Goal: Find specific page/section

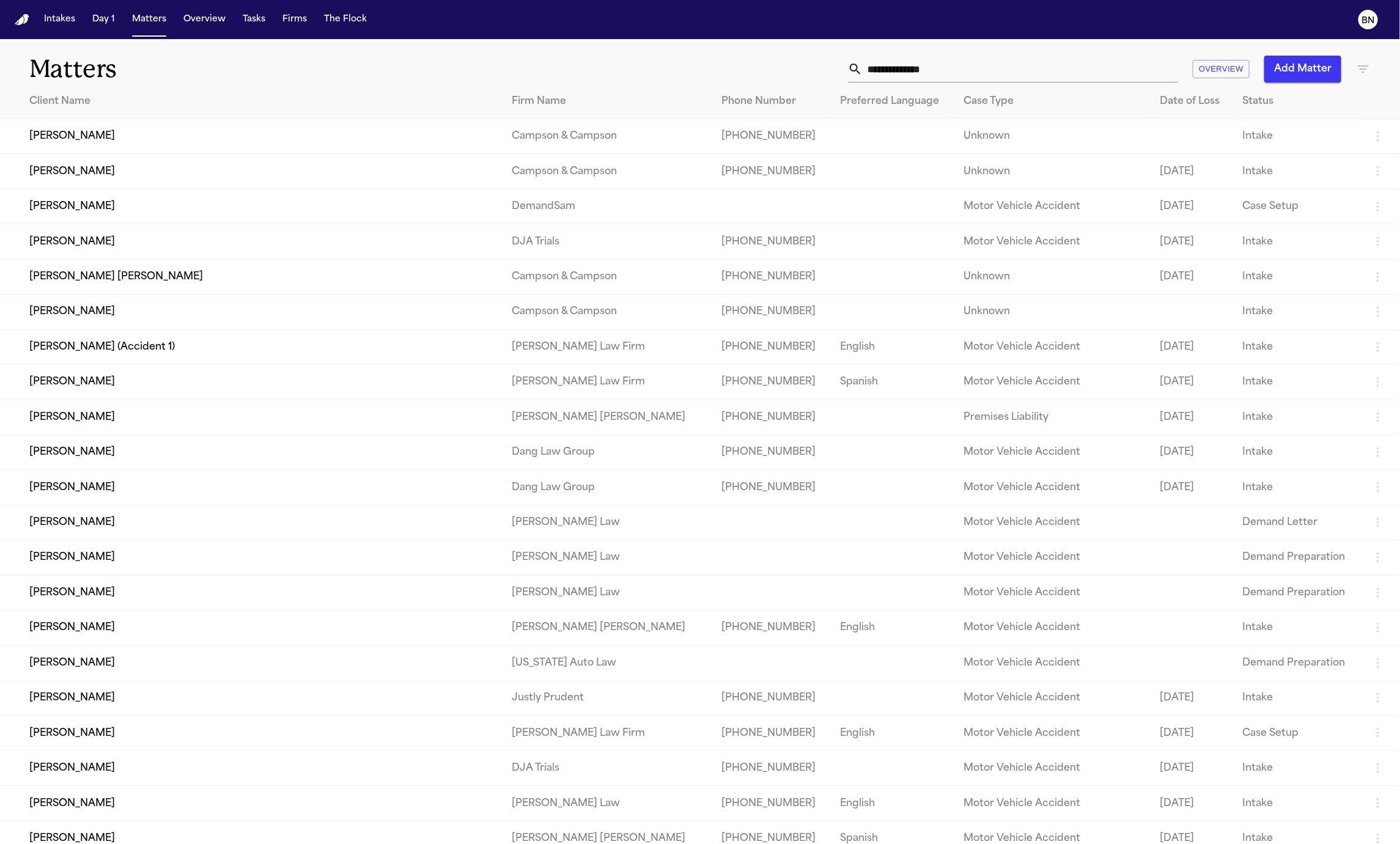
click at [1120, 61] on input "text" at bounding box center [1020, 68] width 315 height 27
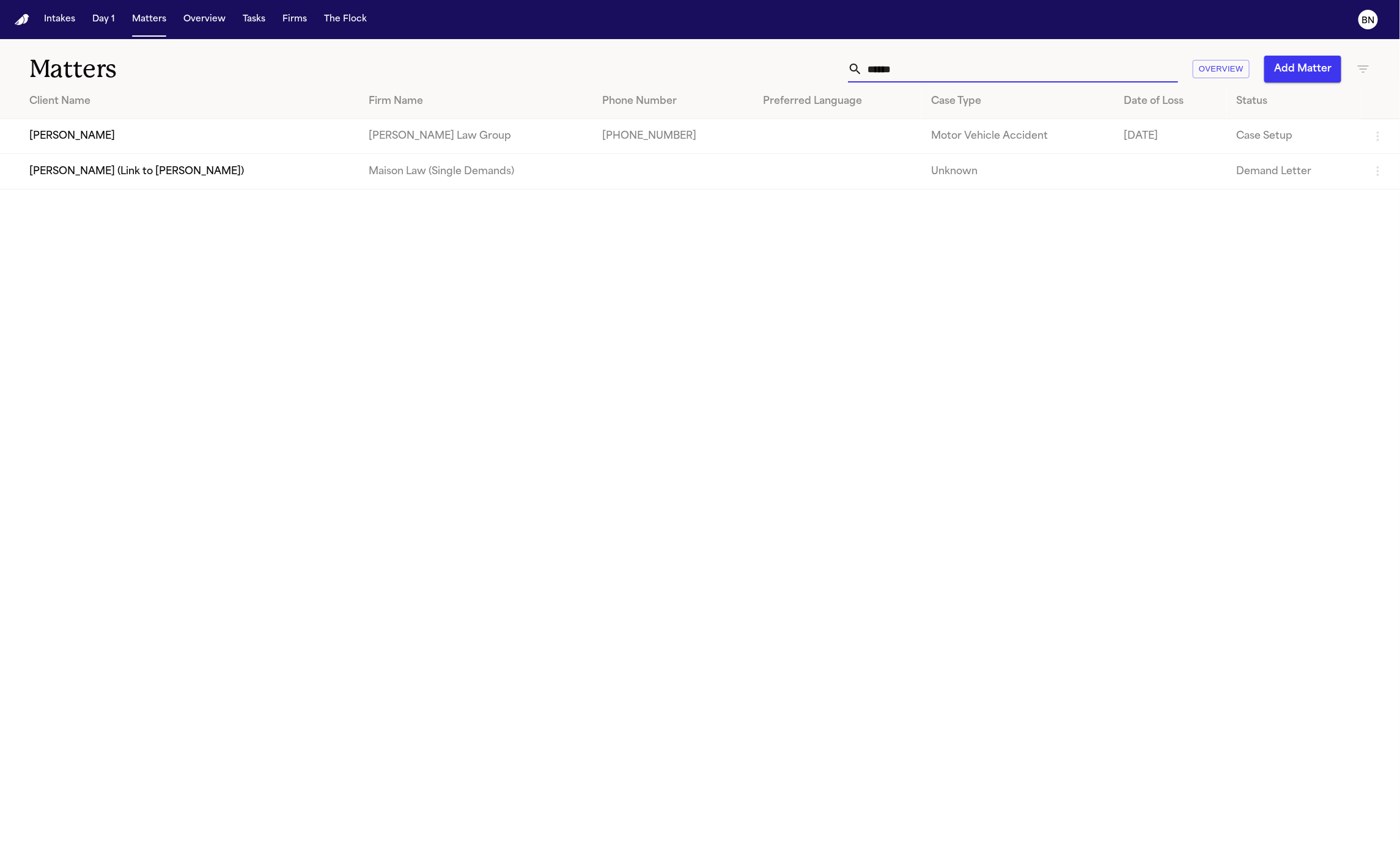
type input "******"
click at [152, 134] on td "[PERSON_NAME]" at bounding box center [180, 136] width 359 height 35
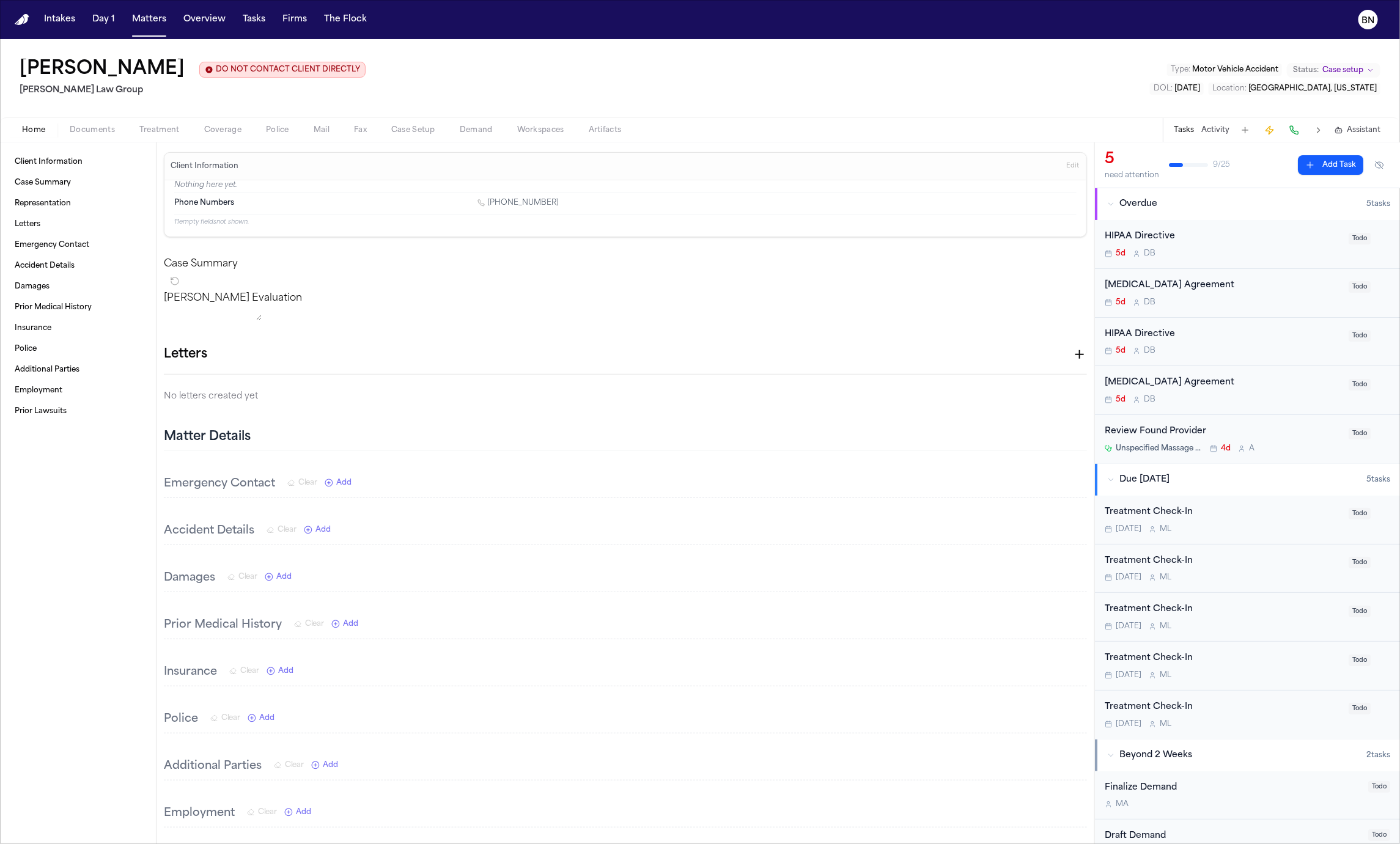
click at [287, 140] on div "Home Documents Treatment Coverage Police Mail Fax Case Setup Demand Workspaces …" at bounding box center [700, 130] width 1400 height 24
click at [280, 137] on span "button" at bounding box center [277, 137] width 38 height 2
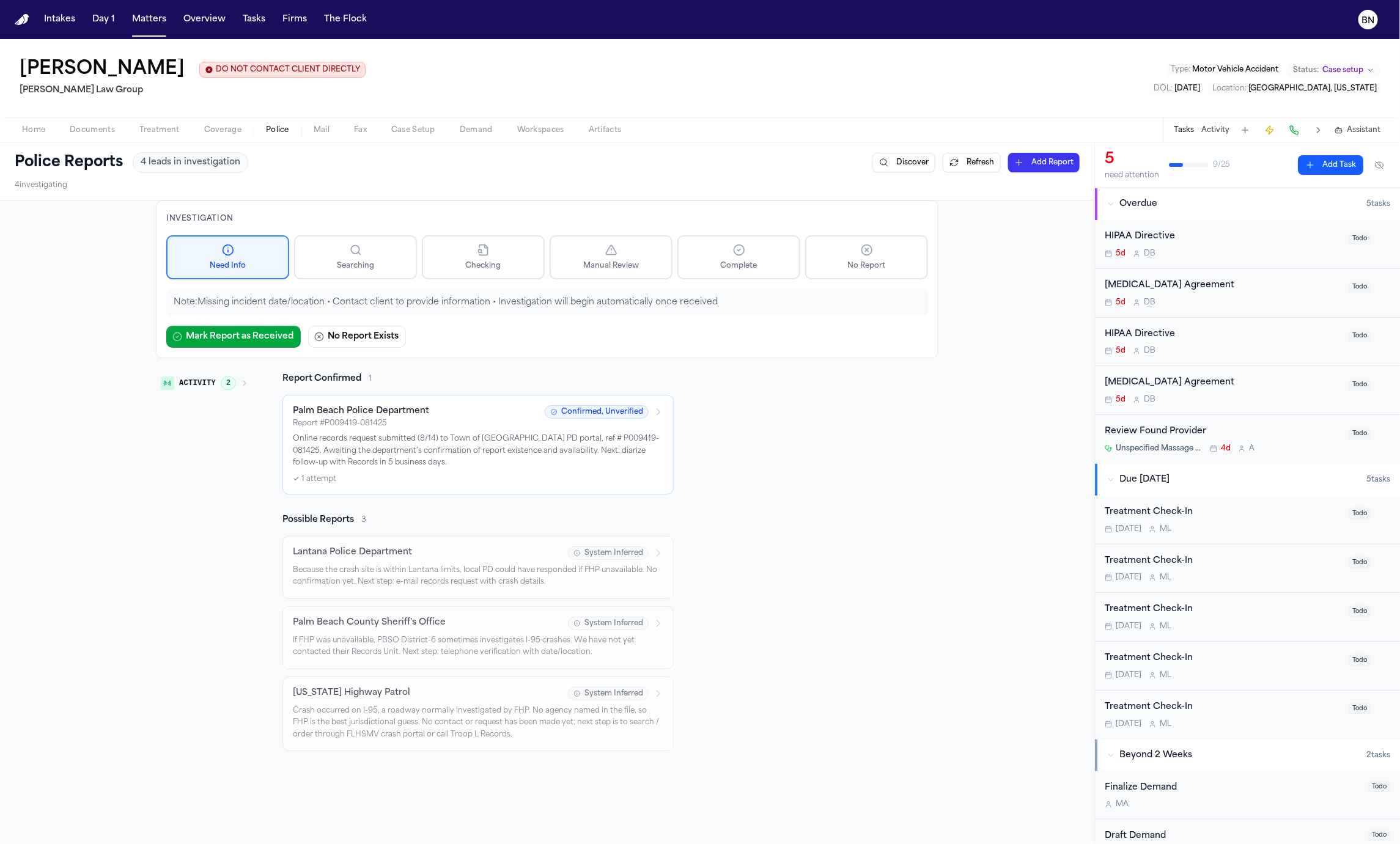
click at [239, 389] on button "Activity 2" at bounding box center [205, 383] width 97 height 20
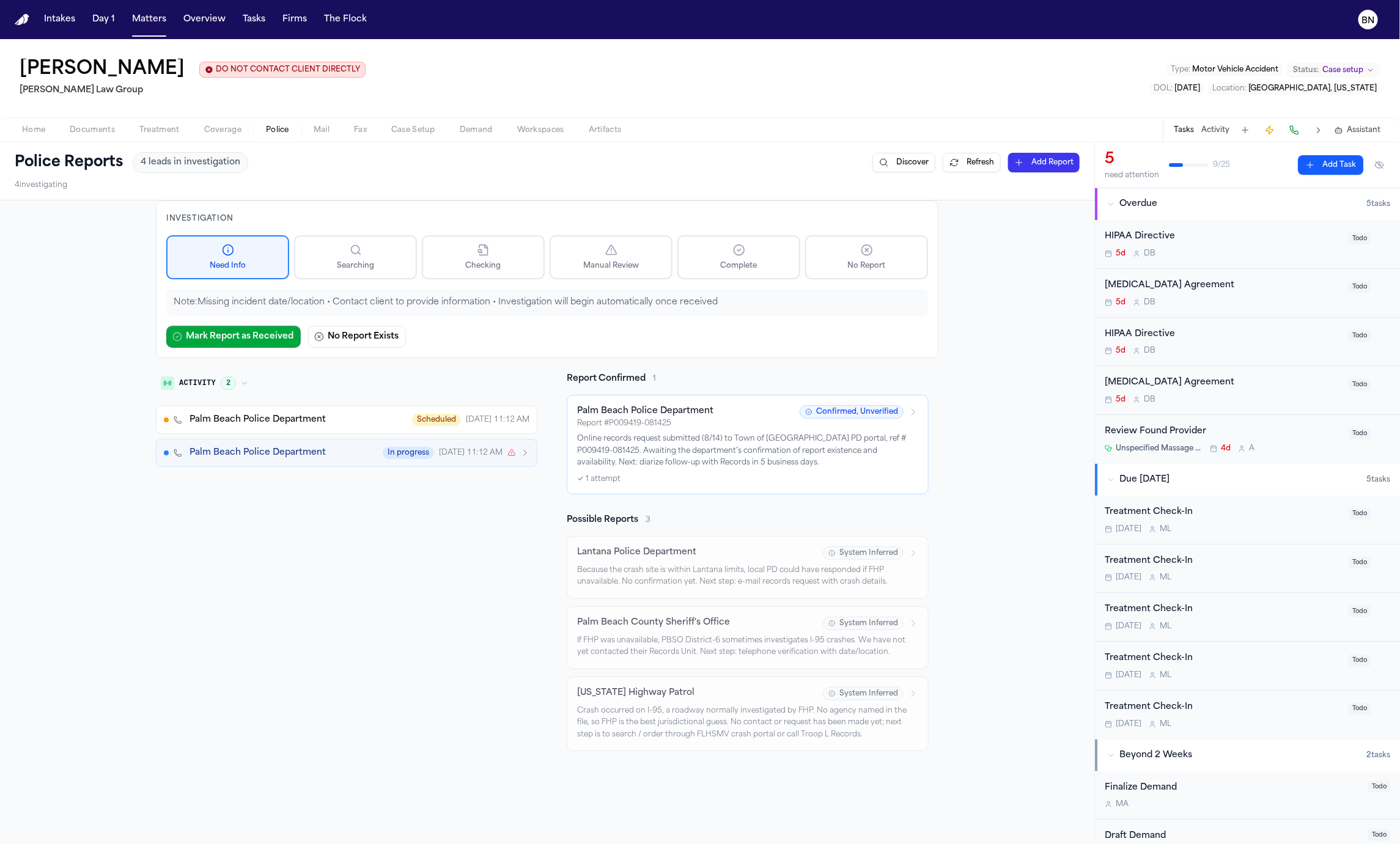
click at [239, 386] on button "Activity 2" at bounding box center [205, 383] width 97 height 20
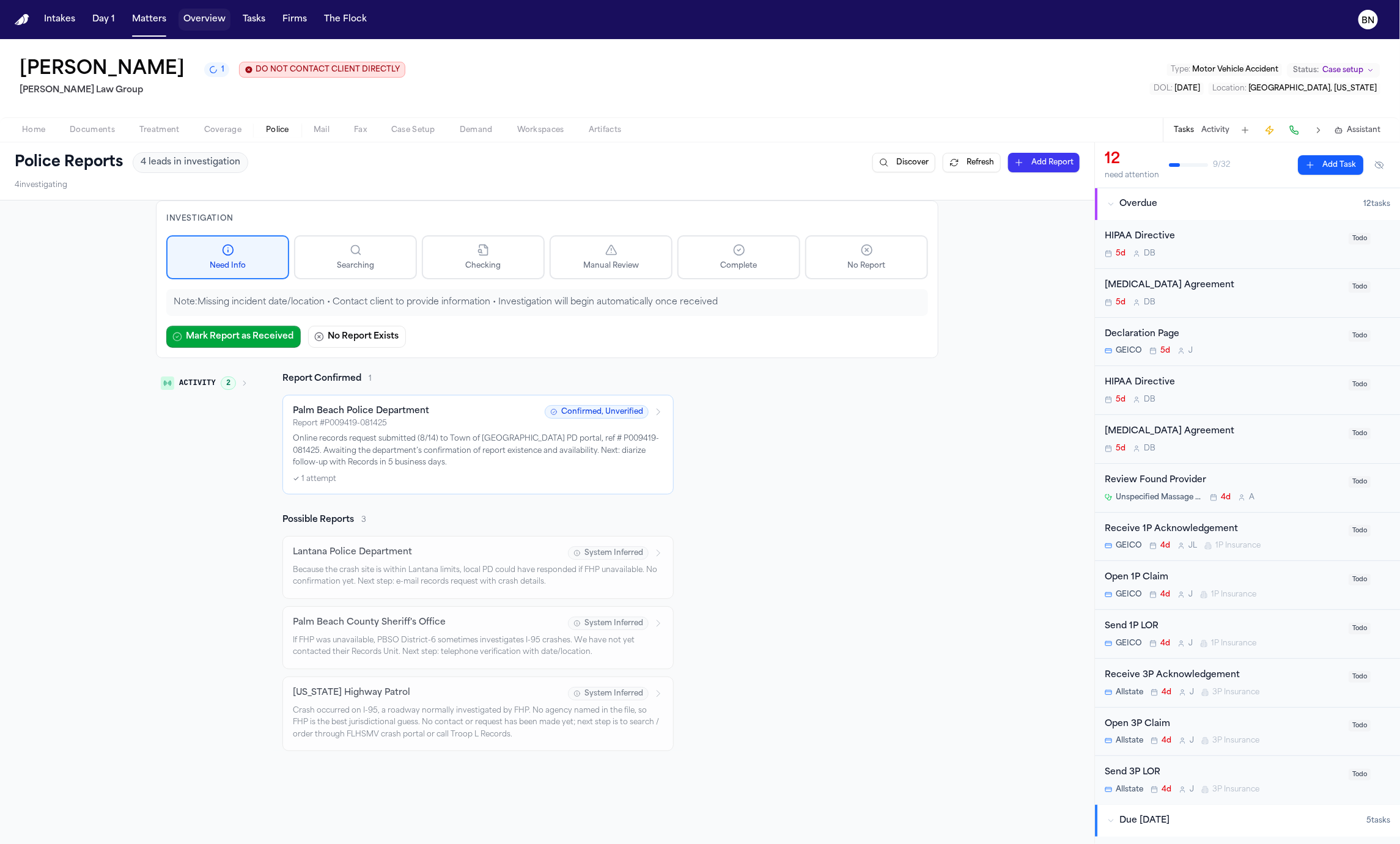
click at [215, 23] on button "Overview" at bounding box center [205, 19] width 52 height 22
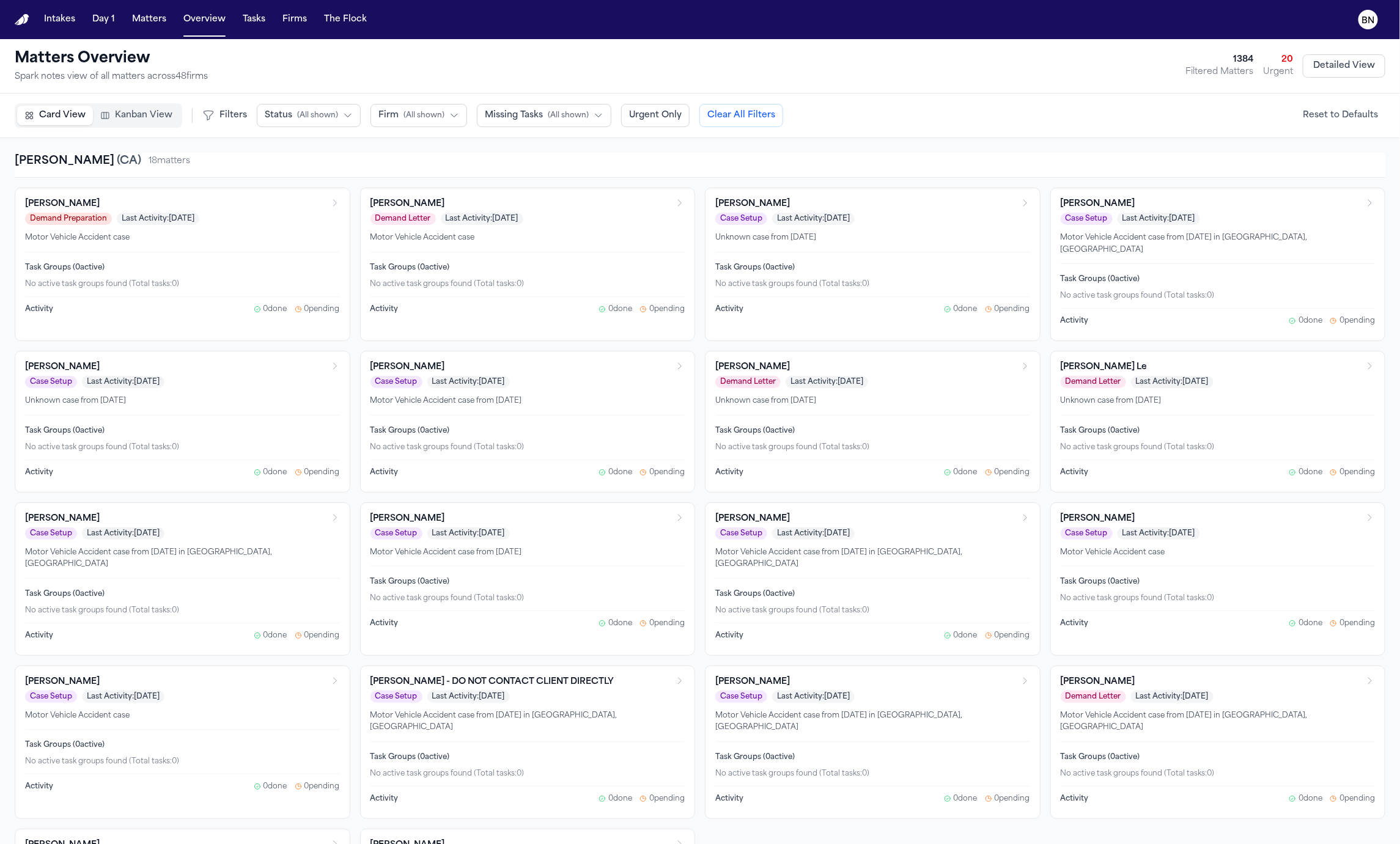
click at [159, 117] on span "Kanban View" at bounding box center [144, 115] width 58 height 12
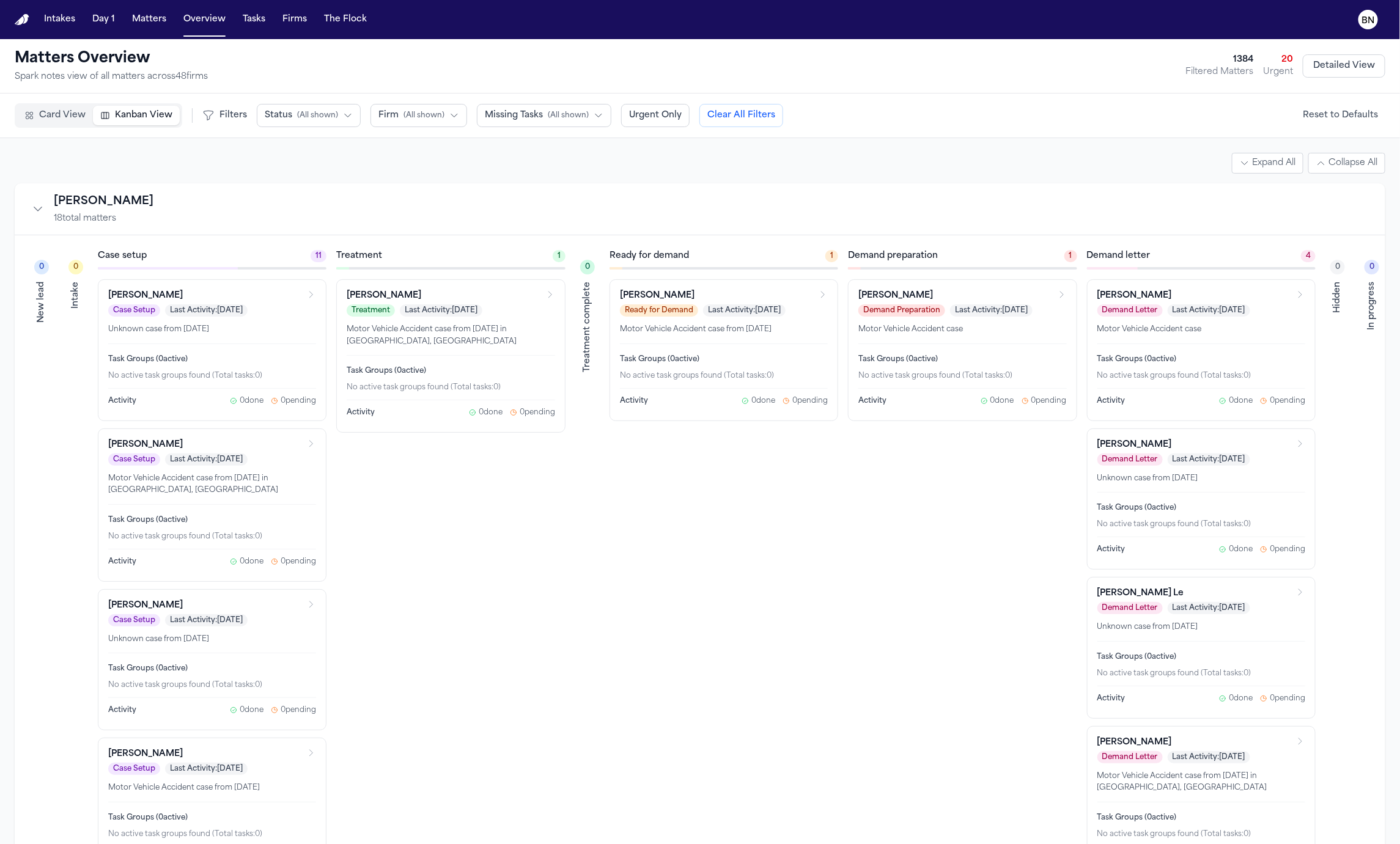
click at [418, 118] on span "( All shown )" at bounding box center [424, 115] width 41 height 10
click at [452, 277] on span "[PERSON_NAME] Law Group" at bounding box center [440, 283] width 125 height 12
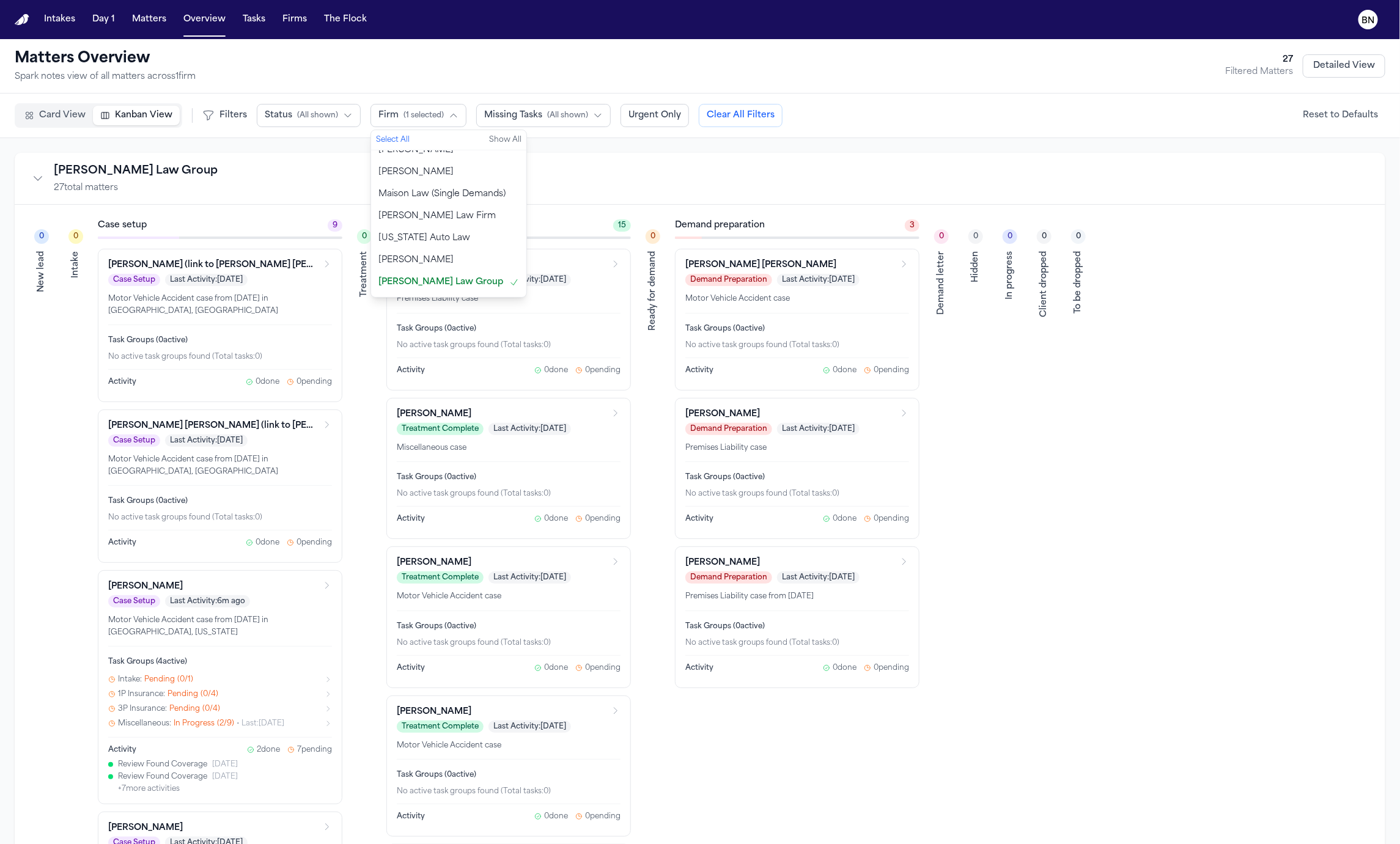
click at [671, 180] on div "[PERSON_NAME] Law Group 27 total matters" at bounding box center [700, 179] width 1342 height 32
